Goal: Task Accomplishment & Management: Manage account settings

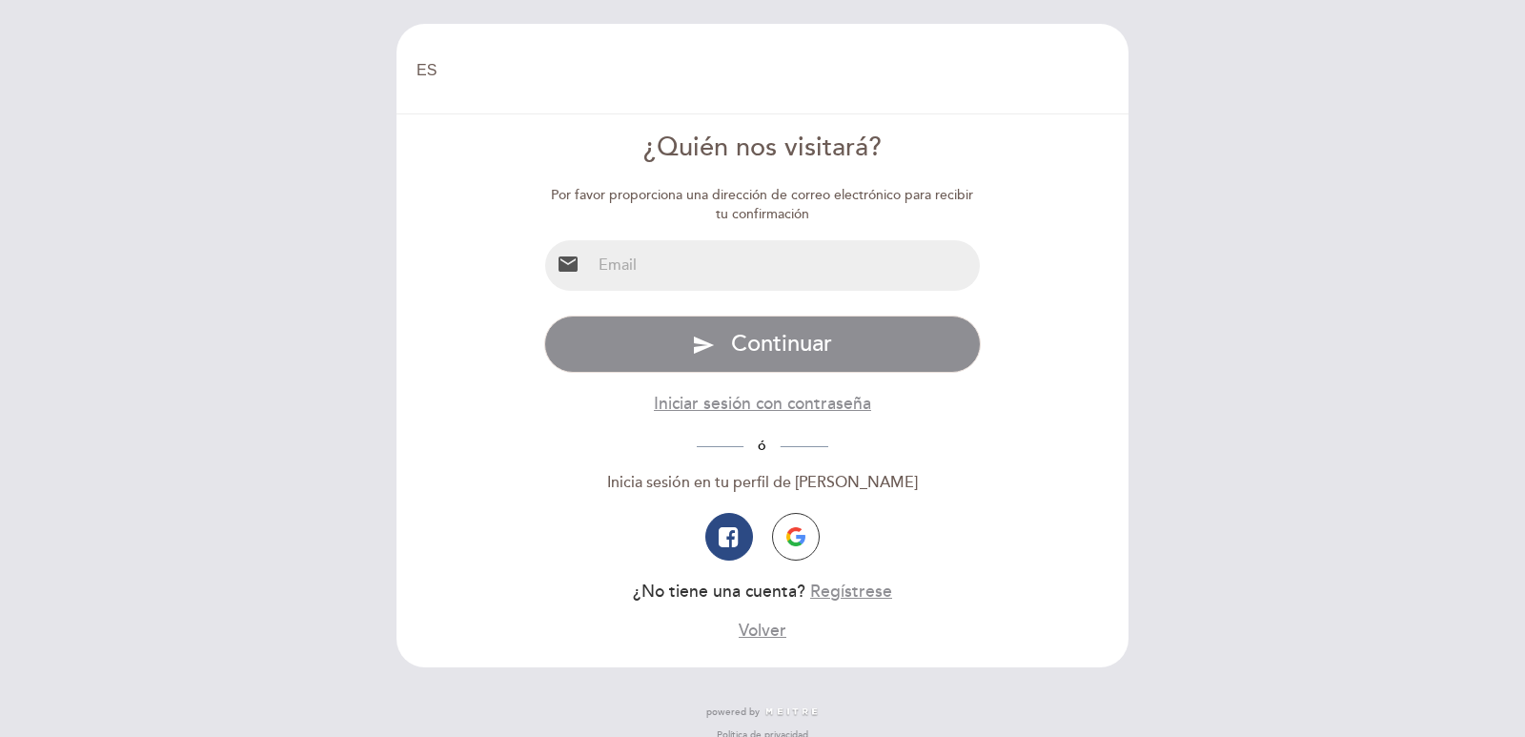
select select "es"
click at [638, 267] on input "email" at bounding box center [786, 265] width 390 height 51
type input "[EMAIL_ADDRESS][DOMAIN_NAME]"
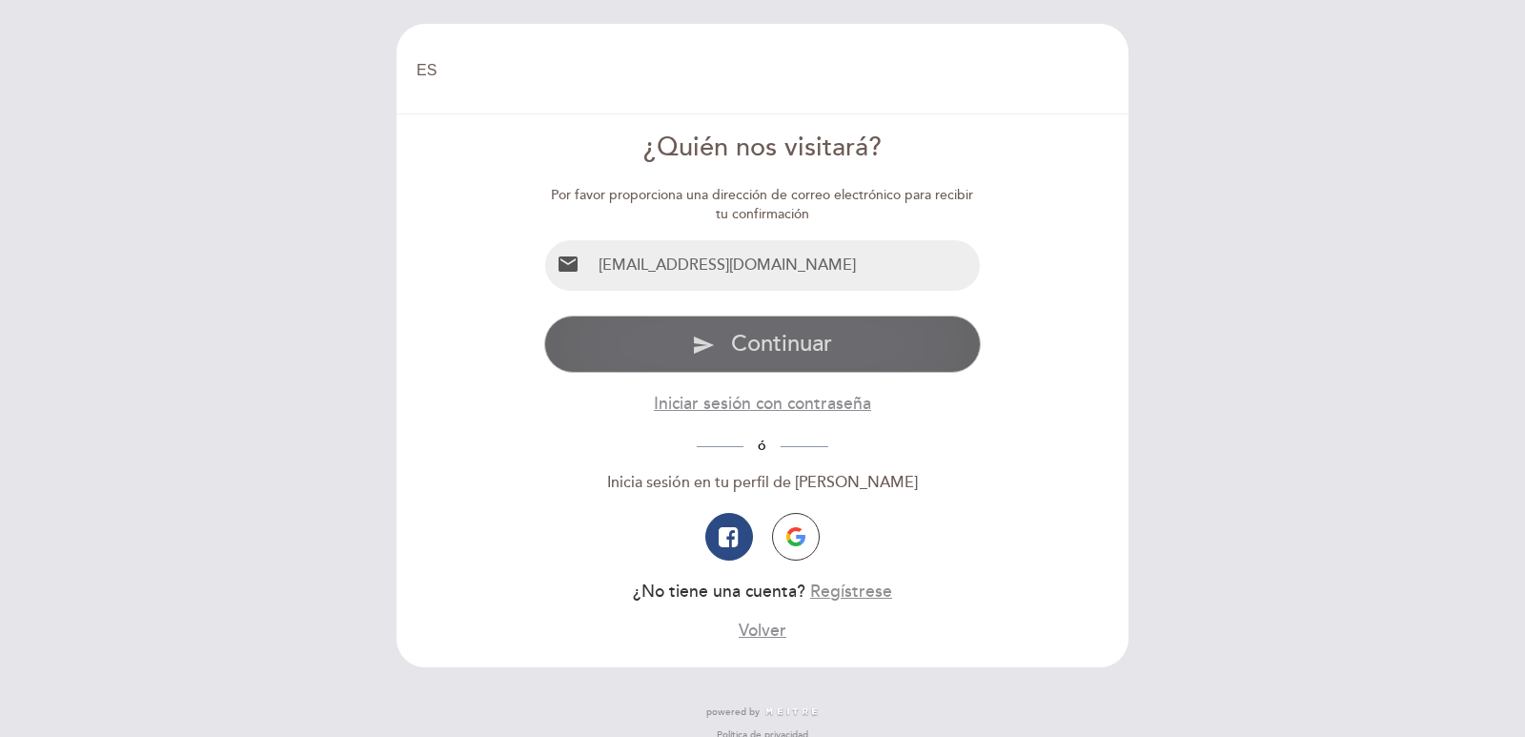
click at [780, 340] on span "Continuar" at bounding box center [781, 344] width 101 height 28
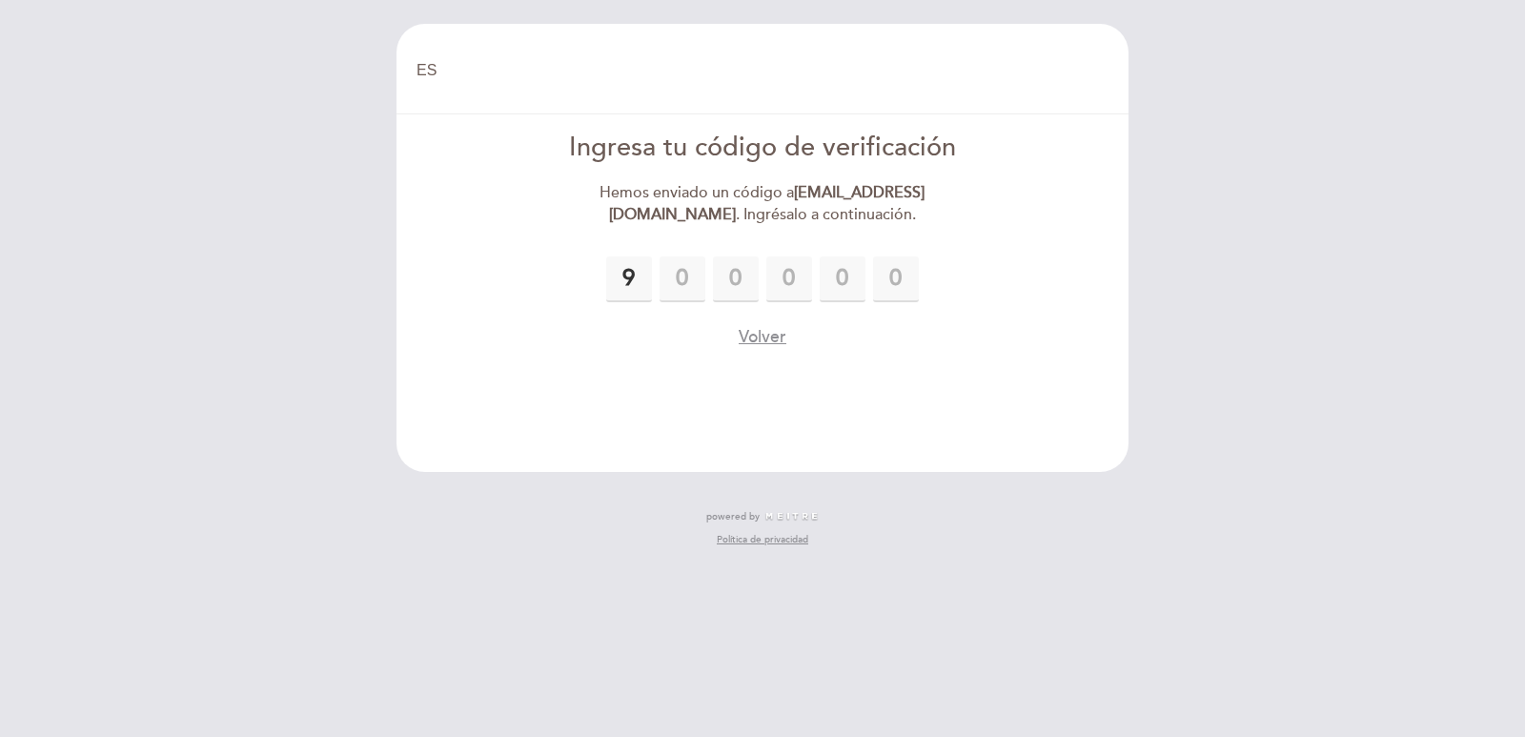
type input "9"
type input "0"
type input "9"
type input "2"
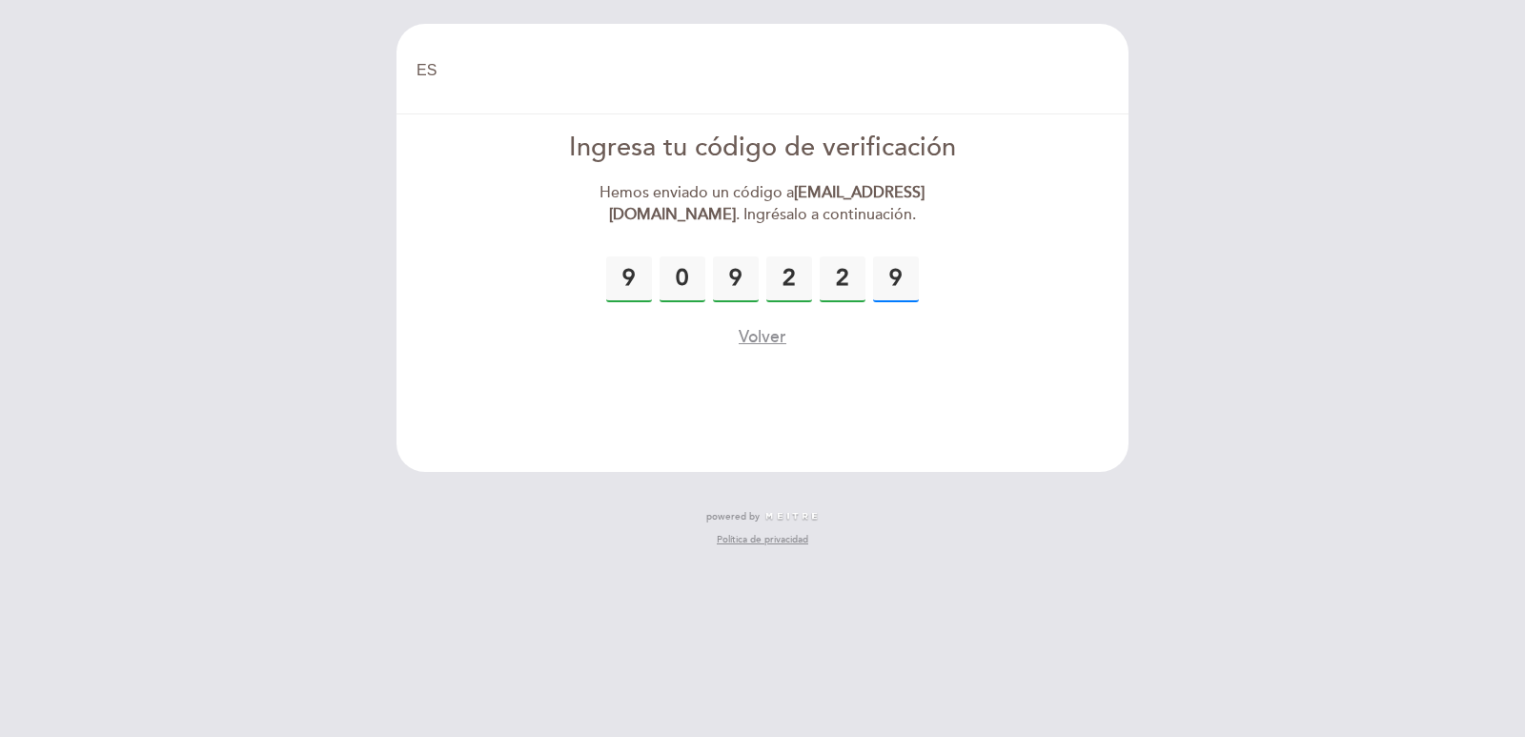
type input "9"
